Goal: Task Accomplishment & Management: Manage account settings

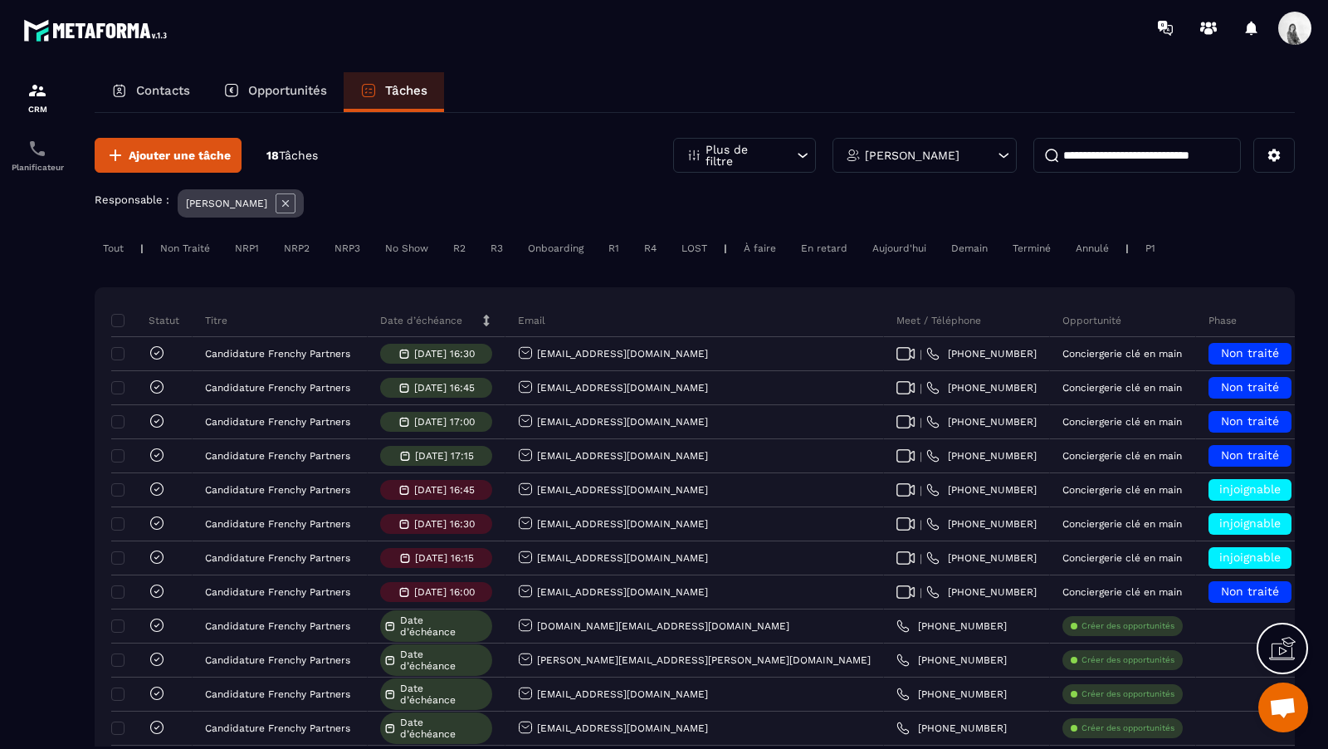
scroll to position [0, 505]
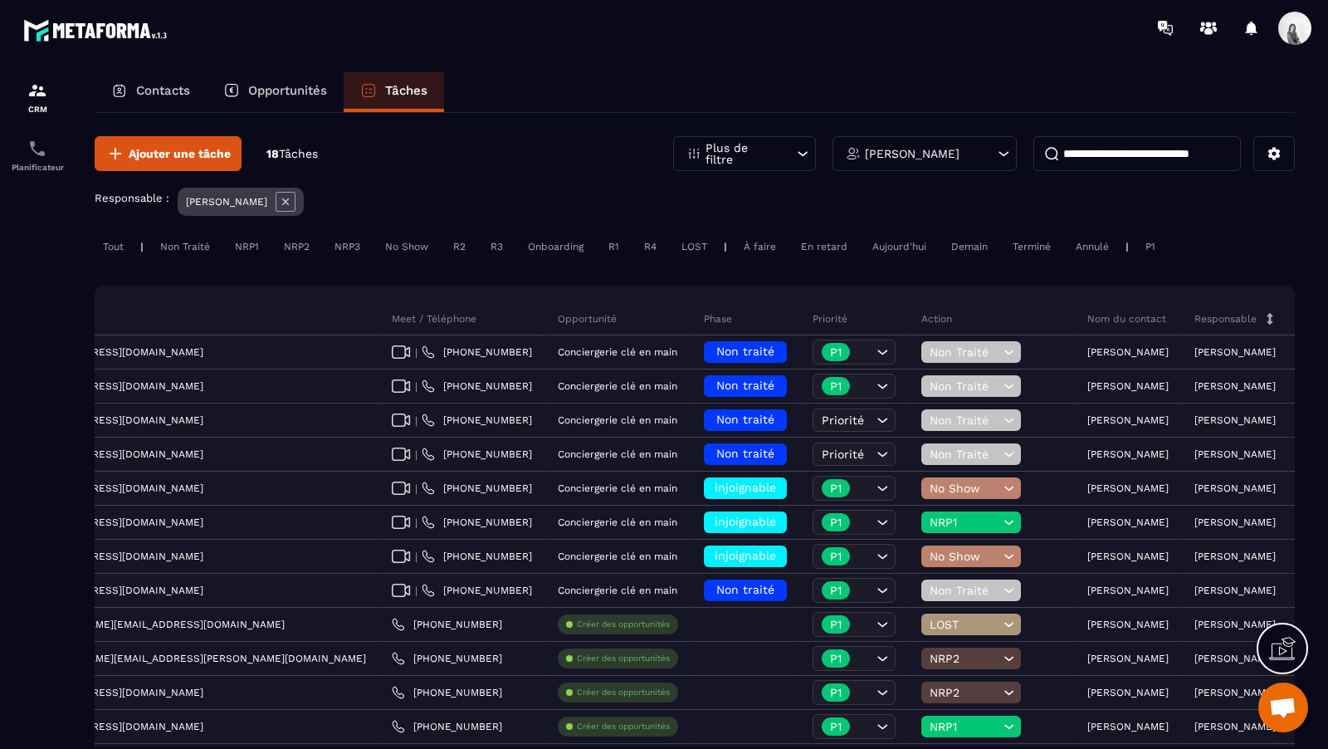
click at [276, 204] on icon at bounding box center [286, 202] width 20 height 20
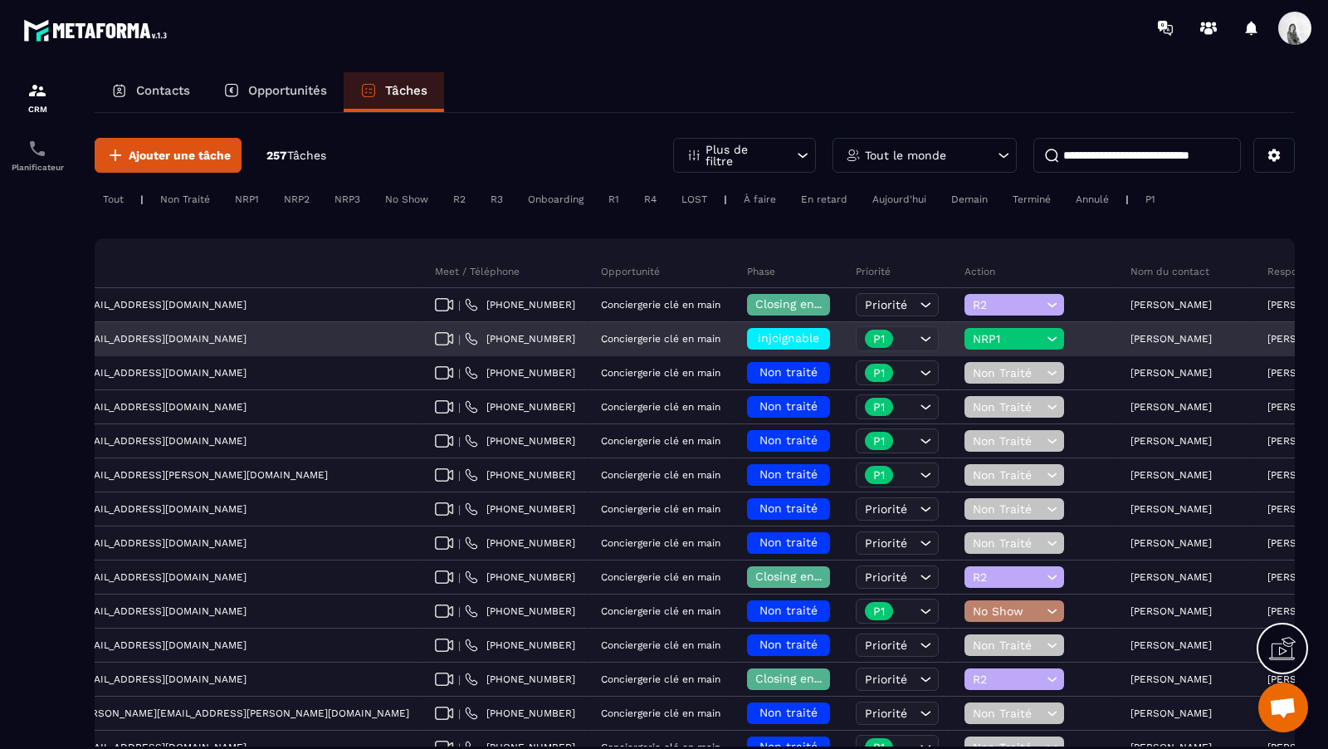
scroll to position [0, 635]
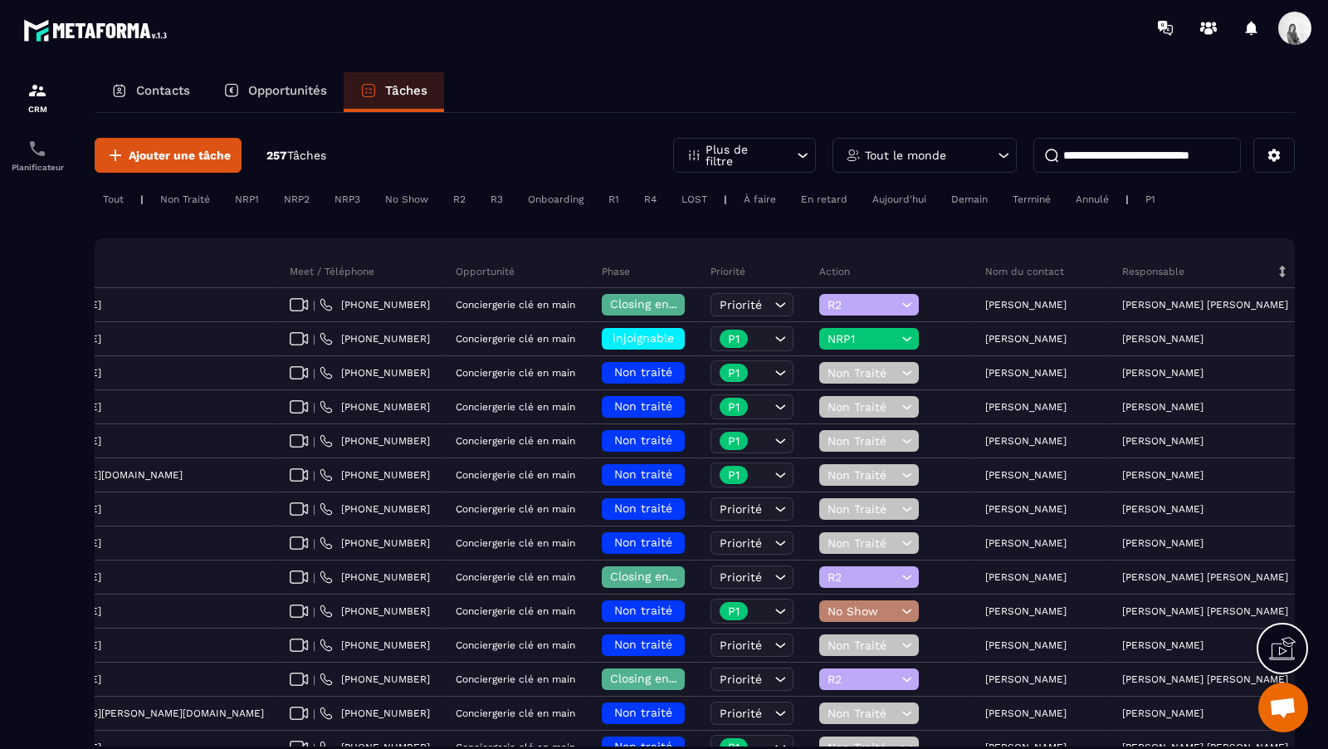
click at [870, 162] on div "Tout le monde" at bounding box center [925, 155] width 184 height 35
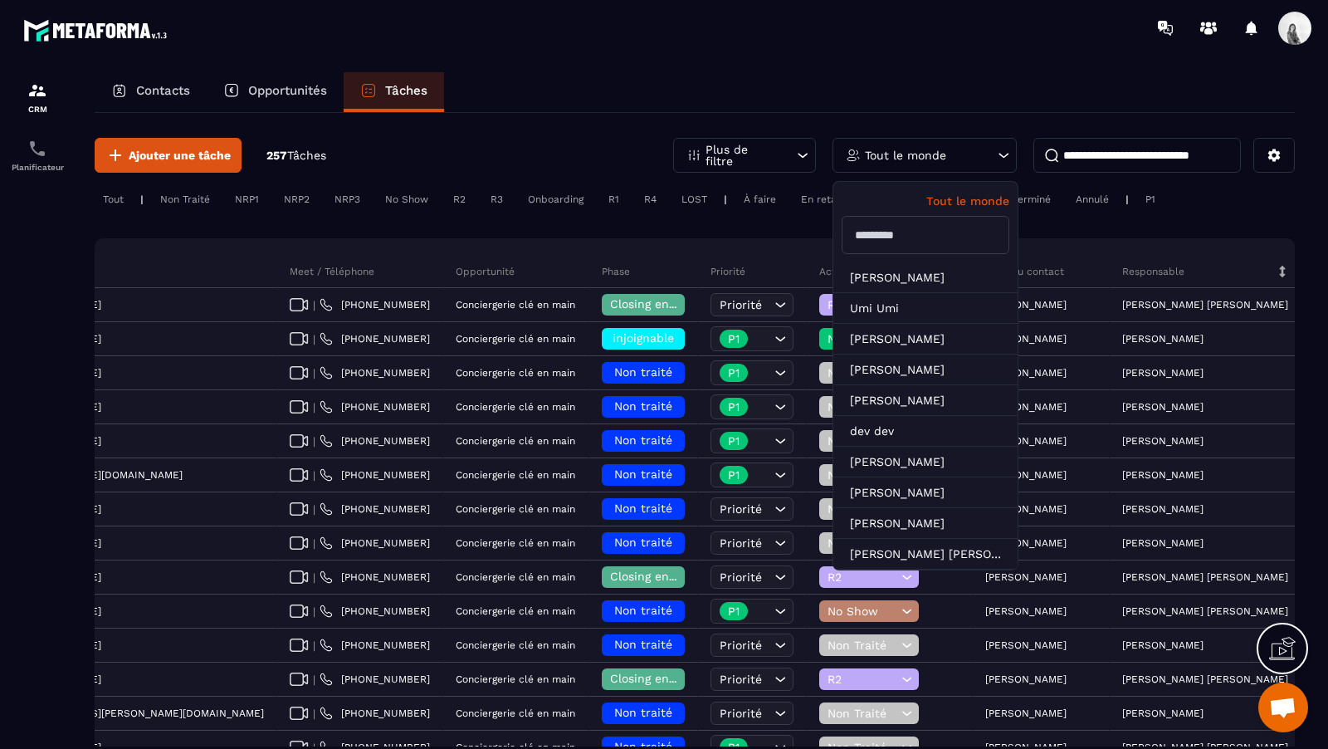
click at [906, 242] on input "text" at bounding box center [926, 235] width 168 height 38
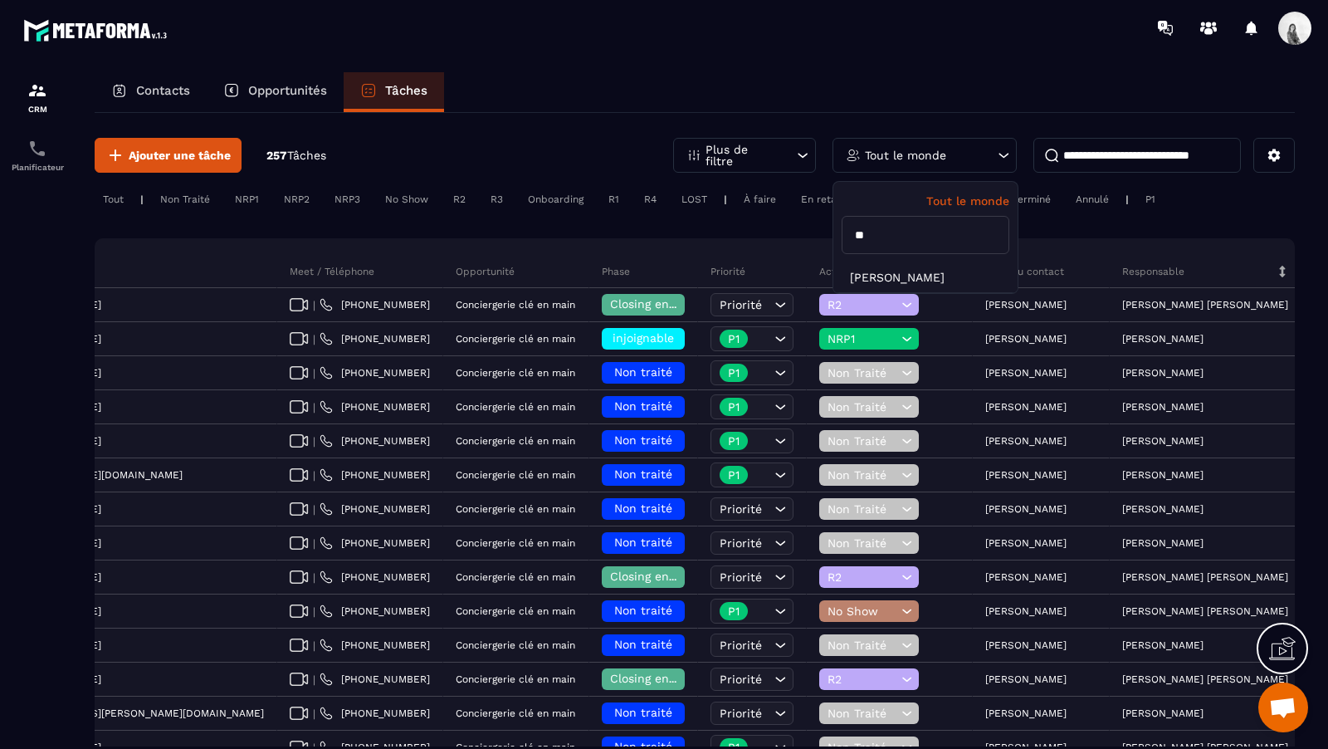
type input "*"
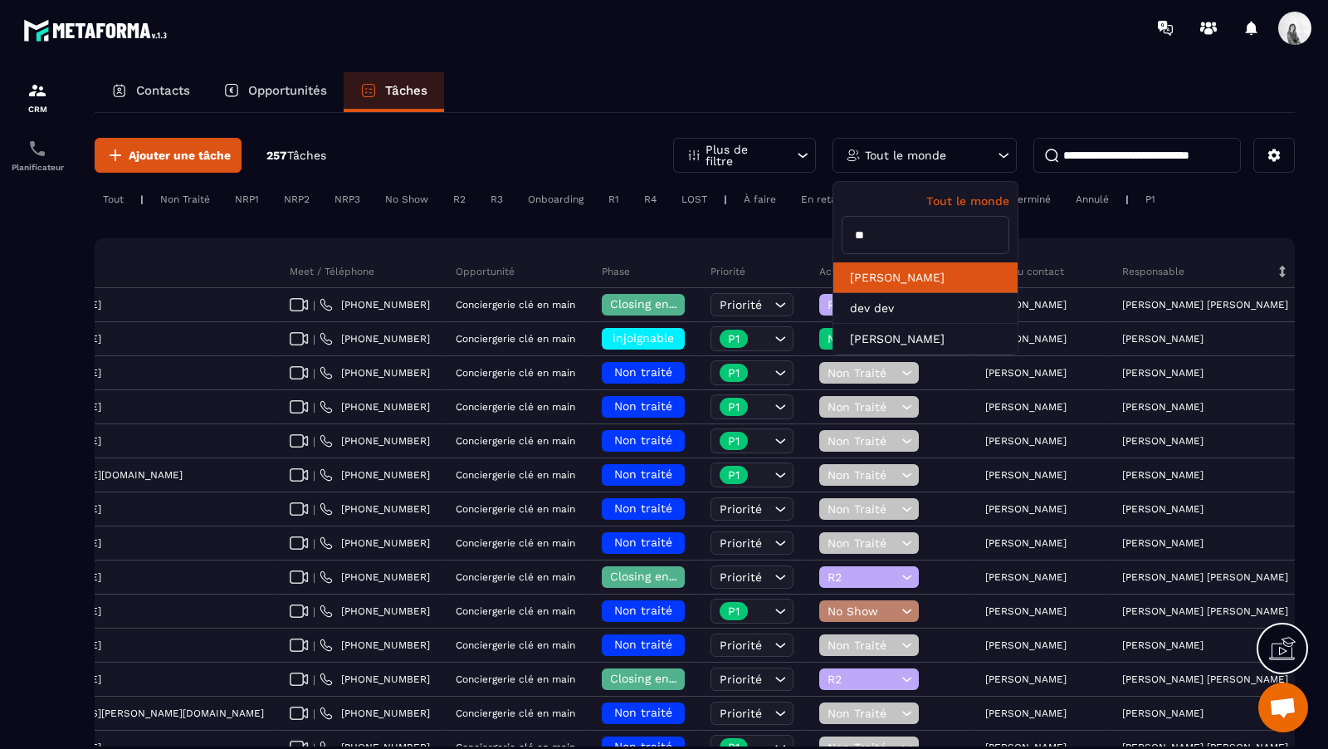
type input "*"
type input "***"
click at [909, 275] on li "[PERSON_NAME]" at bounding box center [925, 277] width 184 height 31
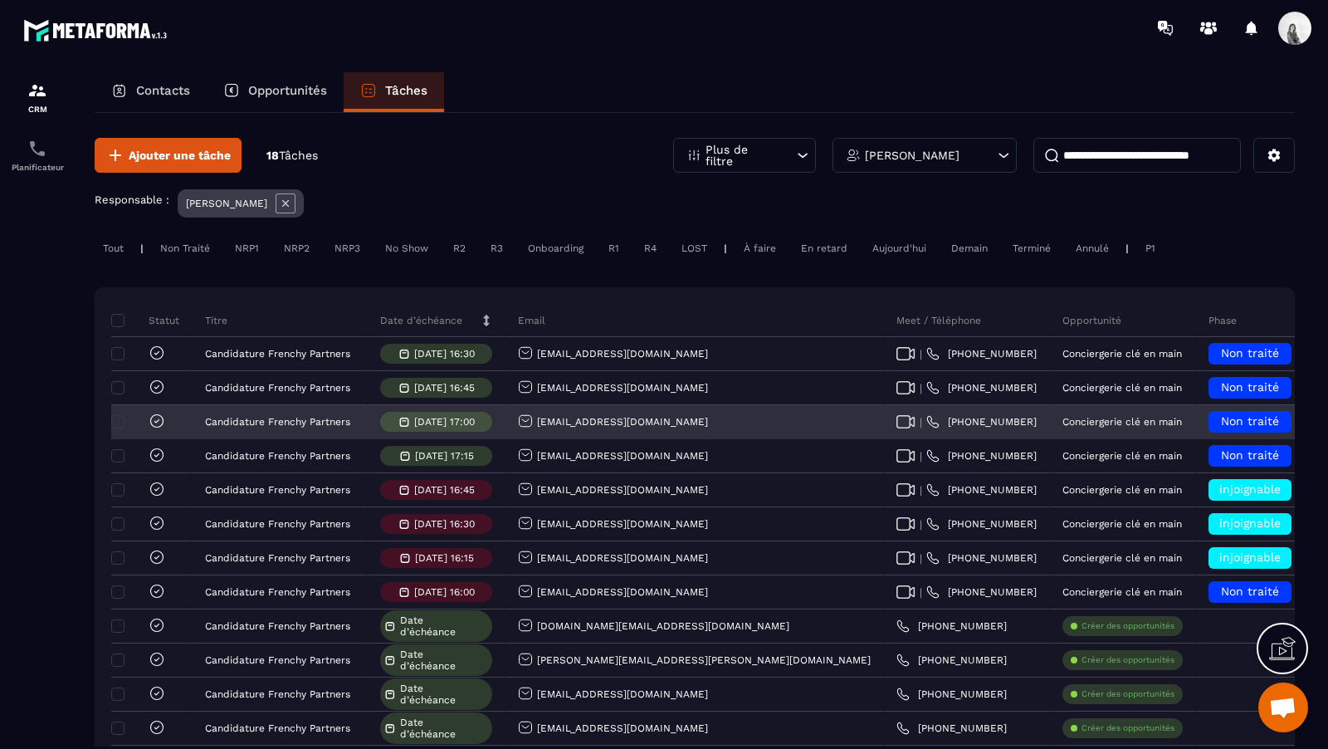
scroll to position [0, 505]
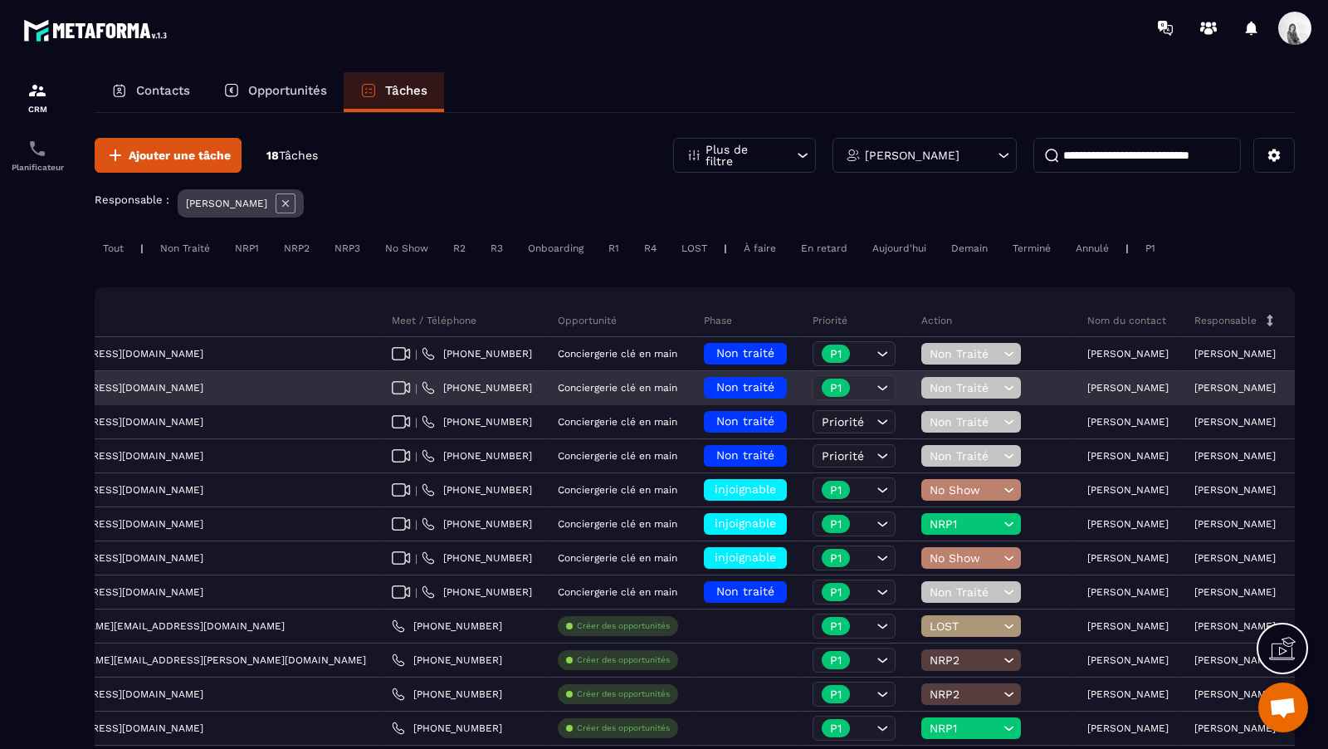
click at [1087, 387] on p "[PERSON_NAME]" at bounding box center [1127, 388] width 81 height 12
